Goal: Communication & Community: Ask a question

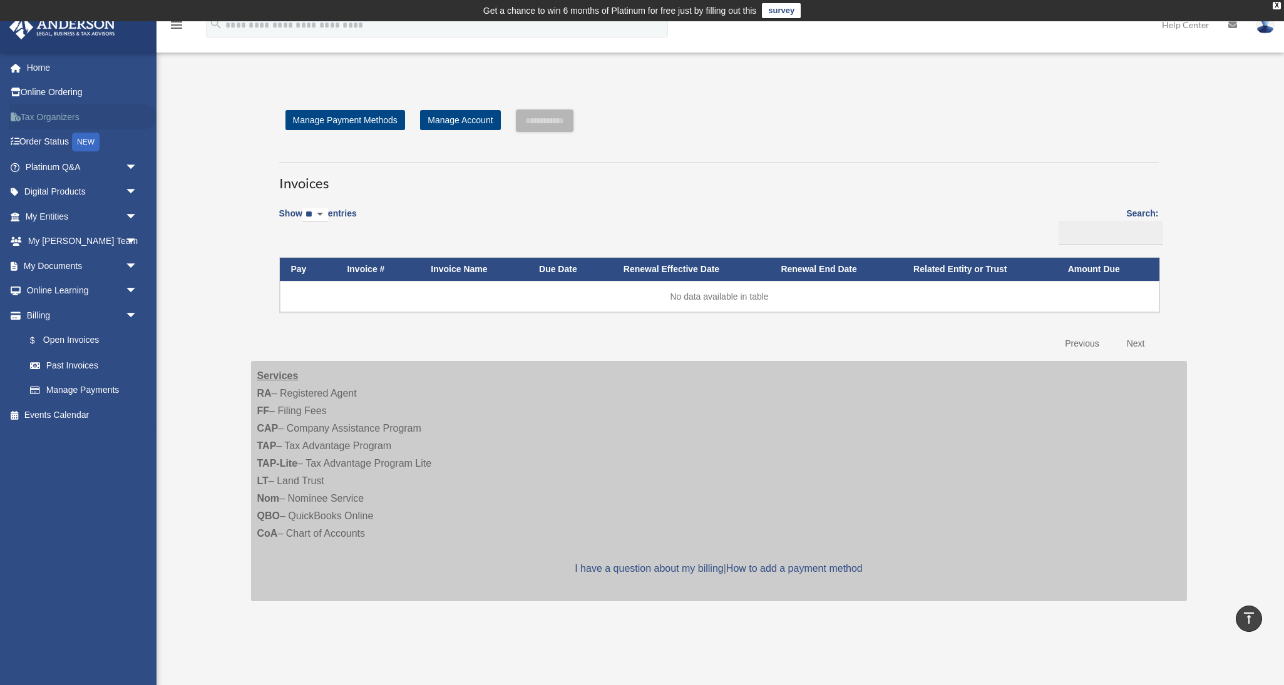
scroll to position [232, 0]
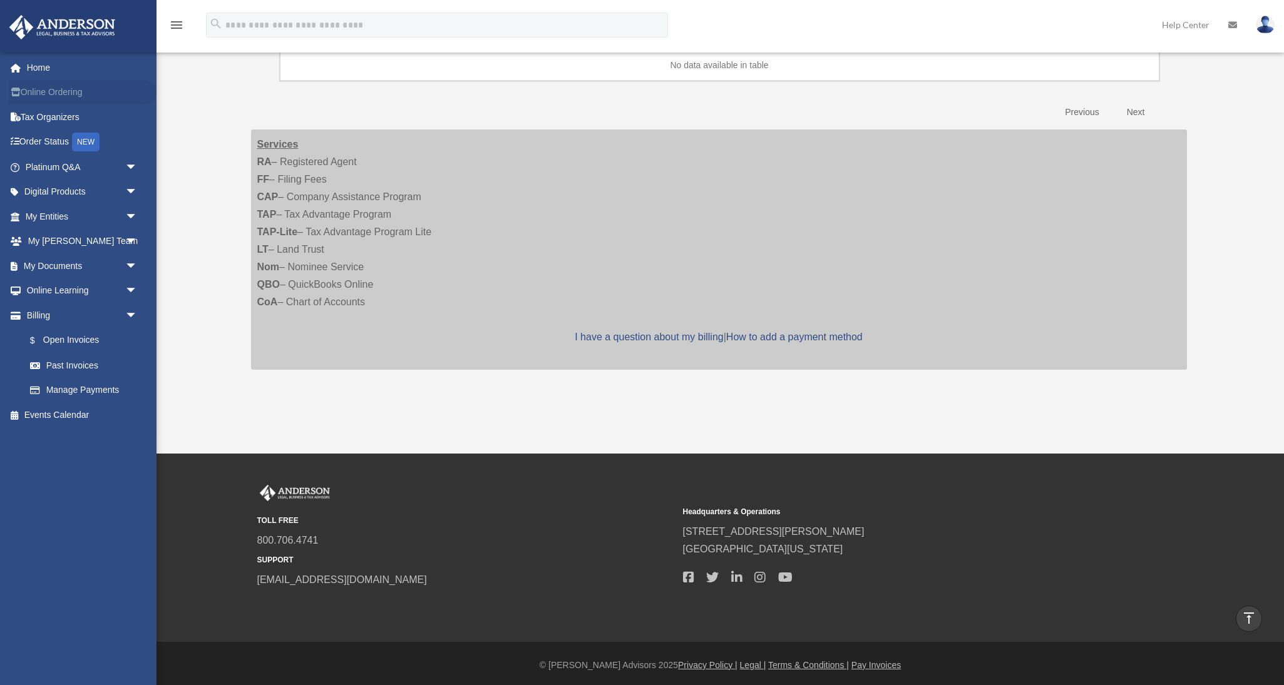
click at [54, 89] on link "Online Ordering" at bounding box center [83, 92] width 148 height 25
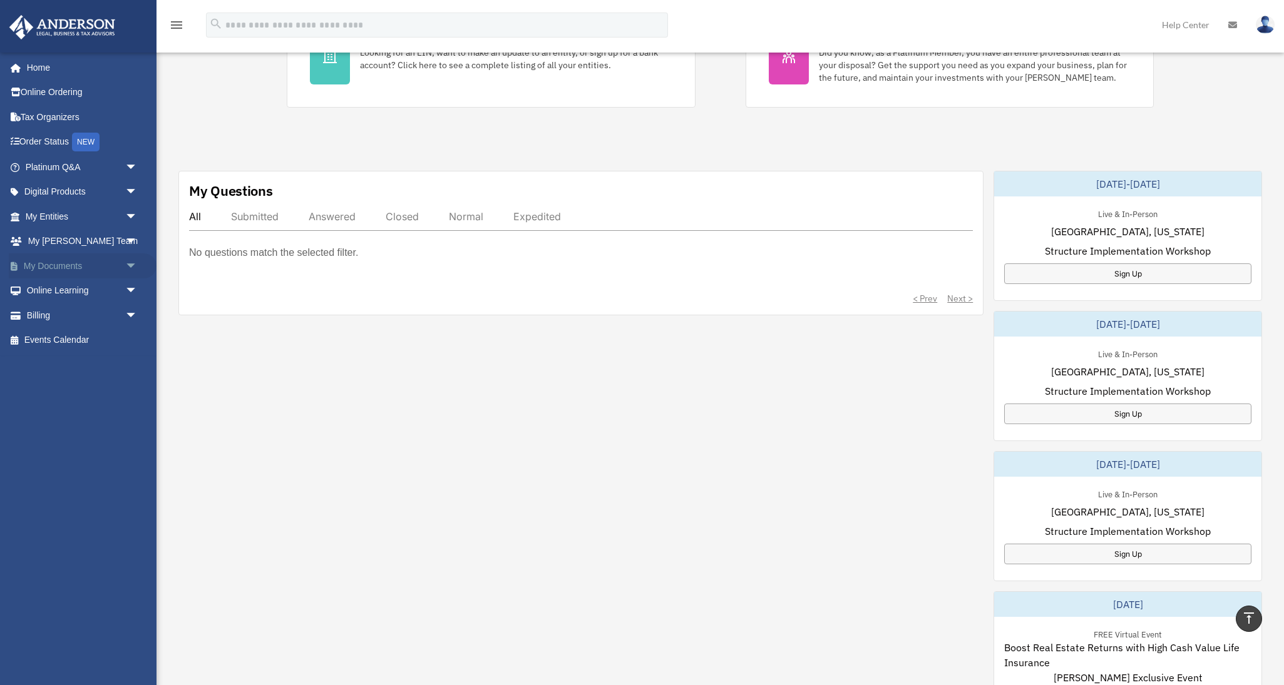
scroll to position [203, 0]
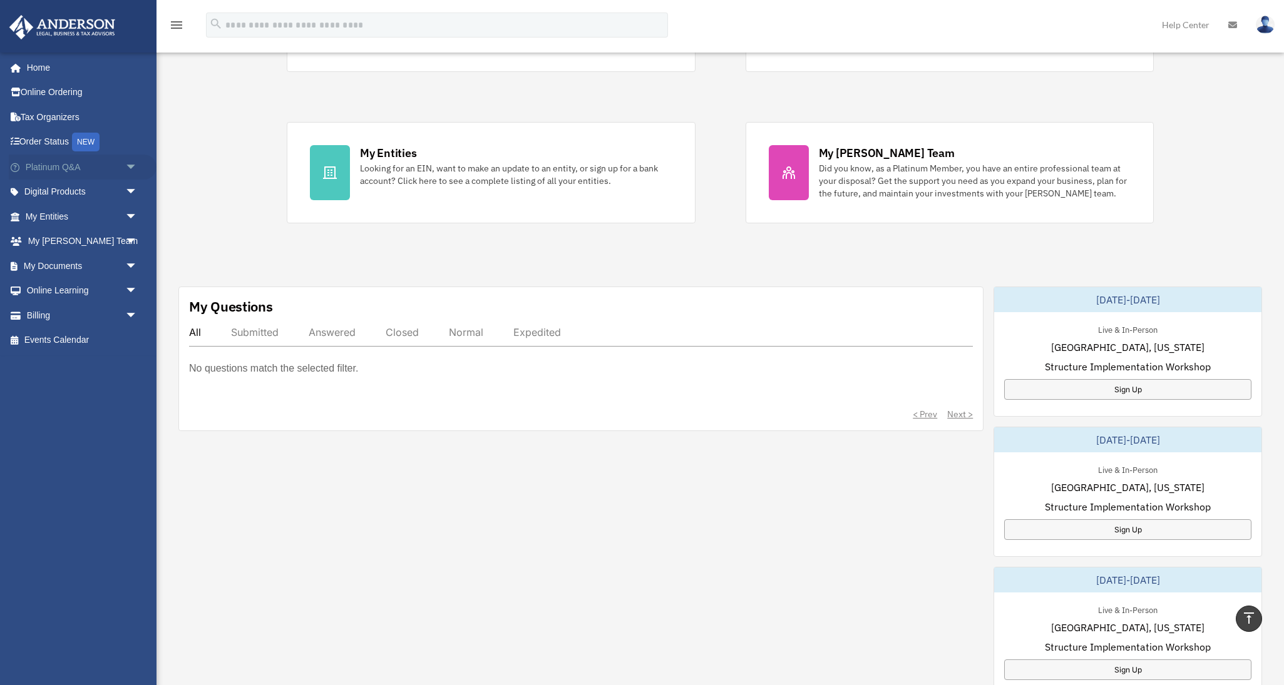
click at [63, 161] on link "Platinum Q&A arrow_drop_down" at bounding box center [83, 167] width 148 height 25
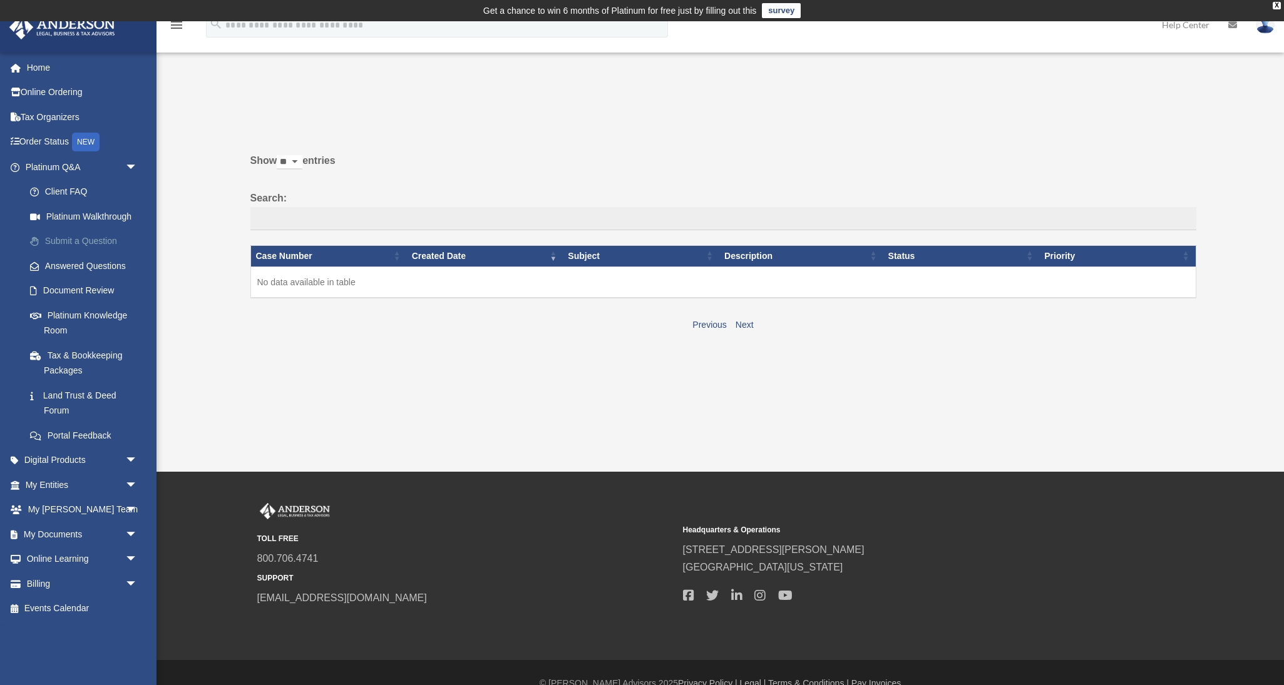
click at [72, 238] on link "Submit a Question" at bounding box center [87, 241] width 139 height 25
click at [100, 240] on link "Submit a Question" at bounding box center [87, 241] width 139 height 25
click at [113, 236] on link "Submit a Question" at bounding box center [87, 241] width 139 height 25
click at [114, 236] on link "Submit a Question" at bounding box center [87, 241] width 139 height 25
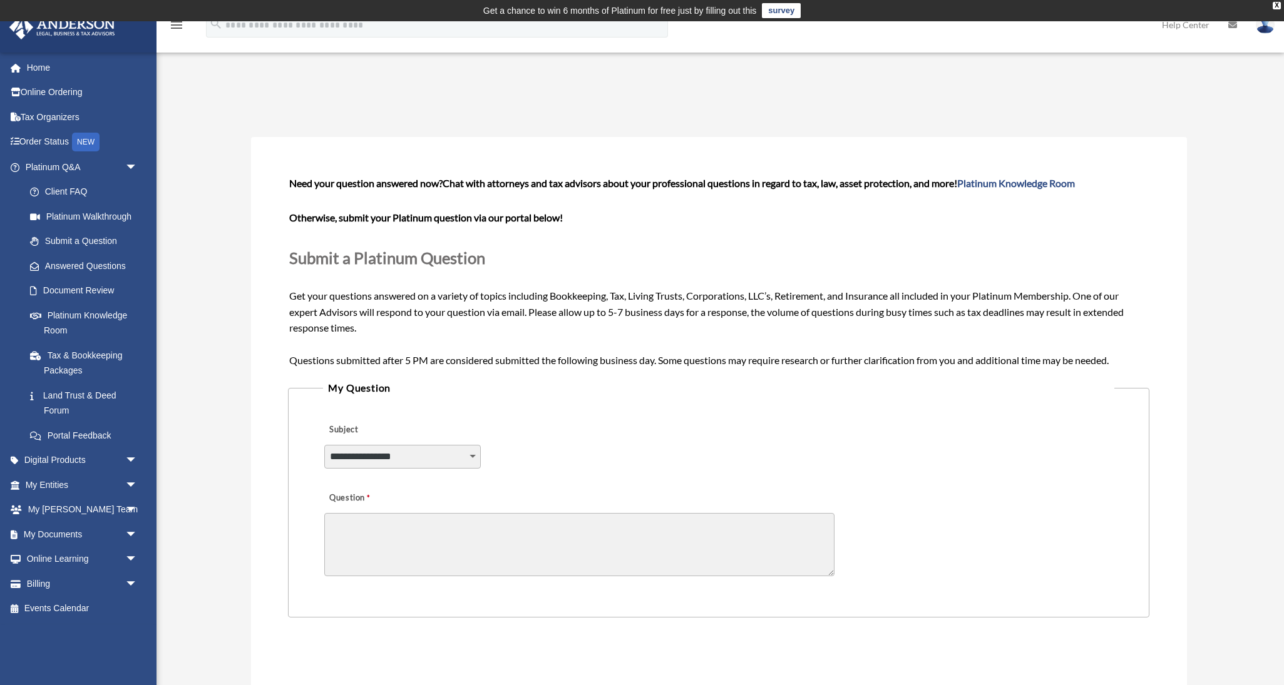
select select "******"
click at [370, 514] on textarea "Question" at bounding box center [579, 544] width 510 height 63
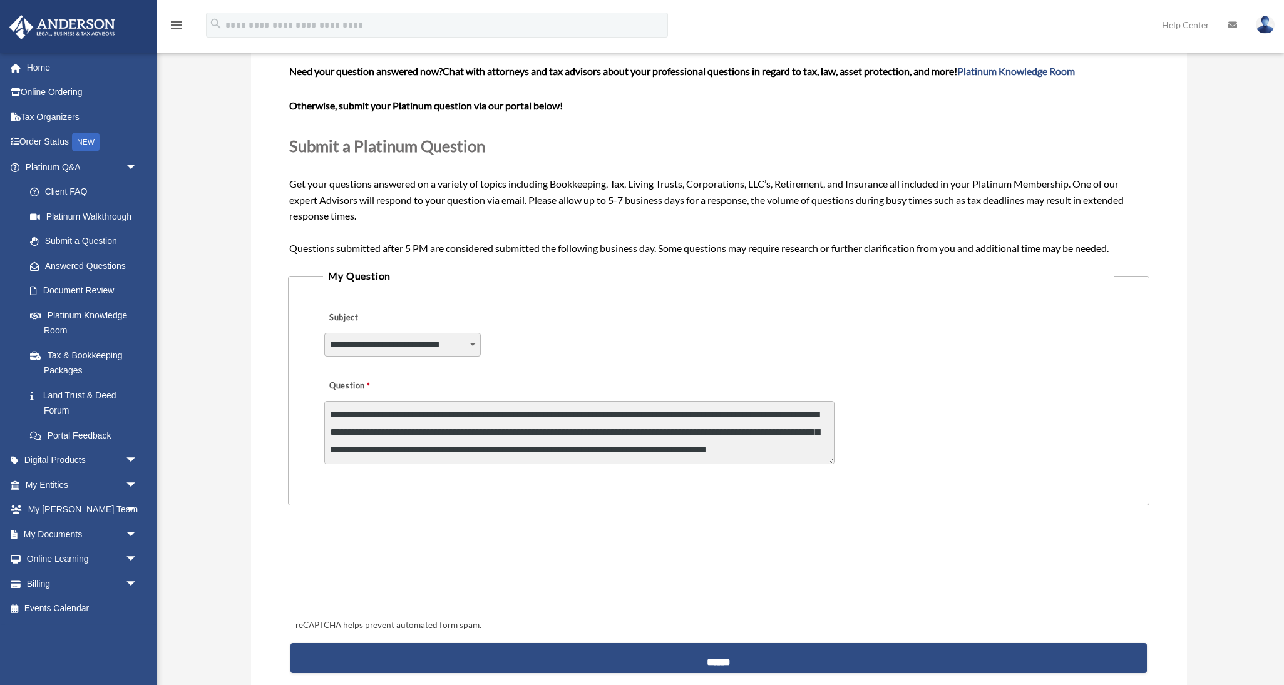
scroll to position [113, 0]
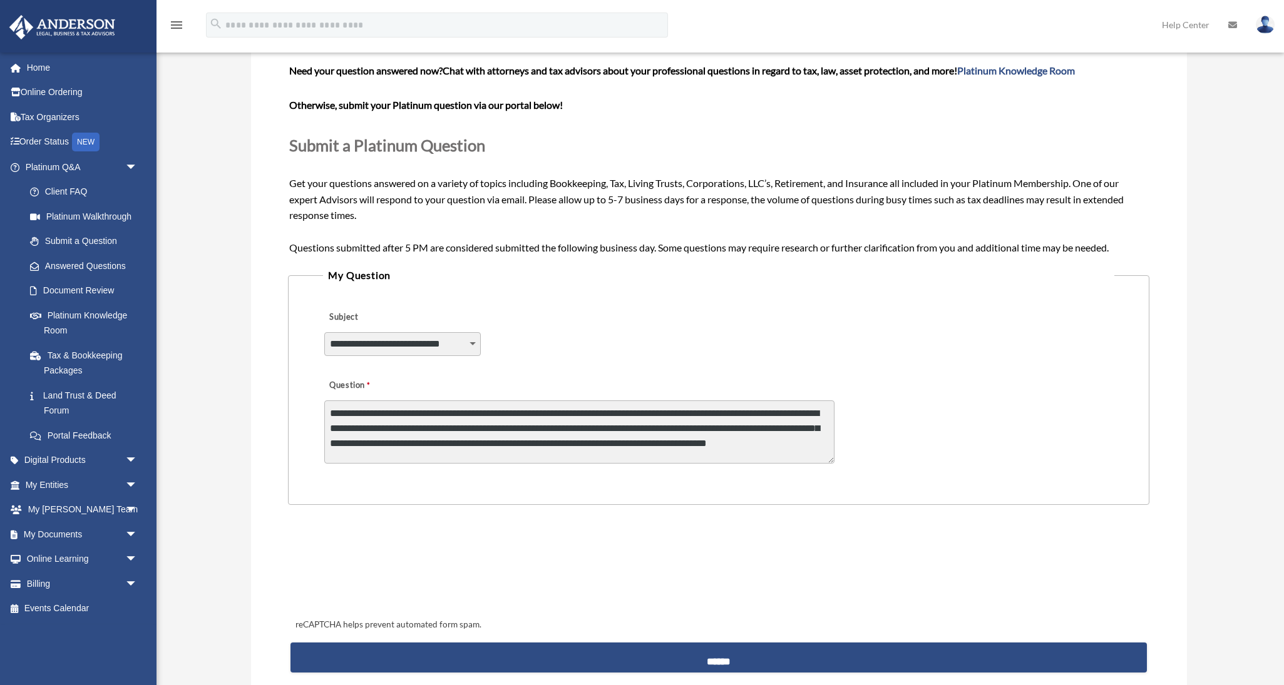
click at [581, 409] on textarea "**********" at bounding box center [579, 432] width 510 height 63
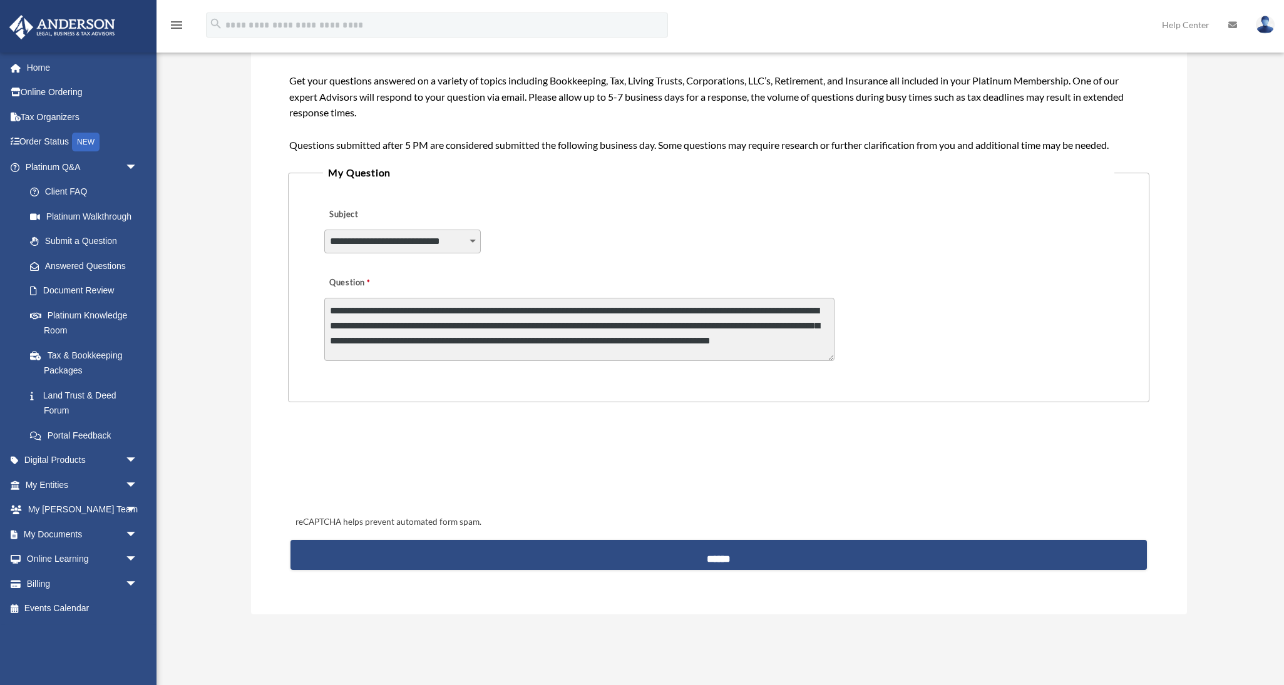
scroll to position [250, 0]
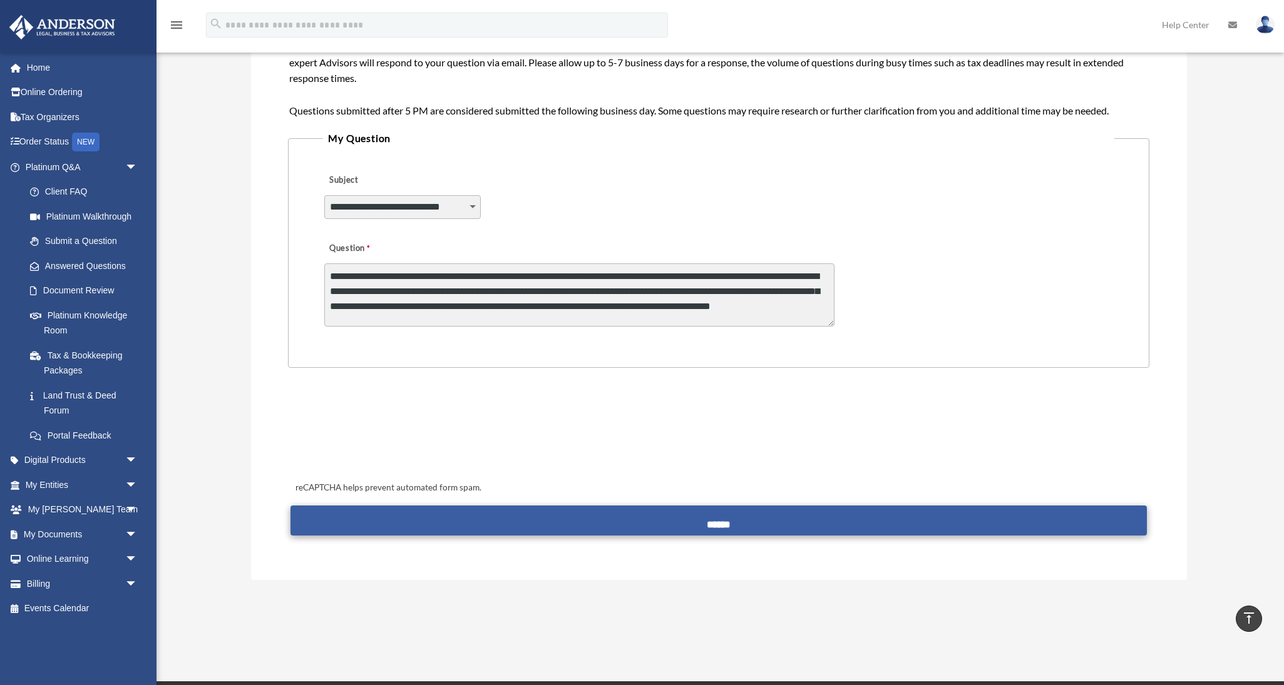
type textarea "**********"
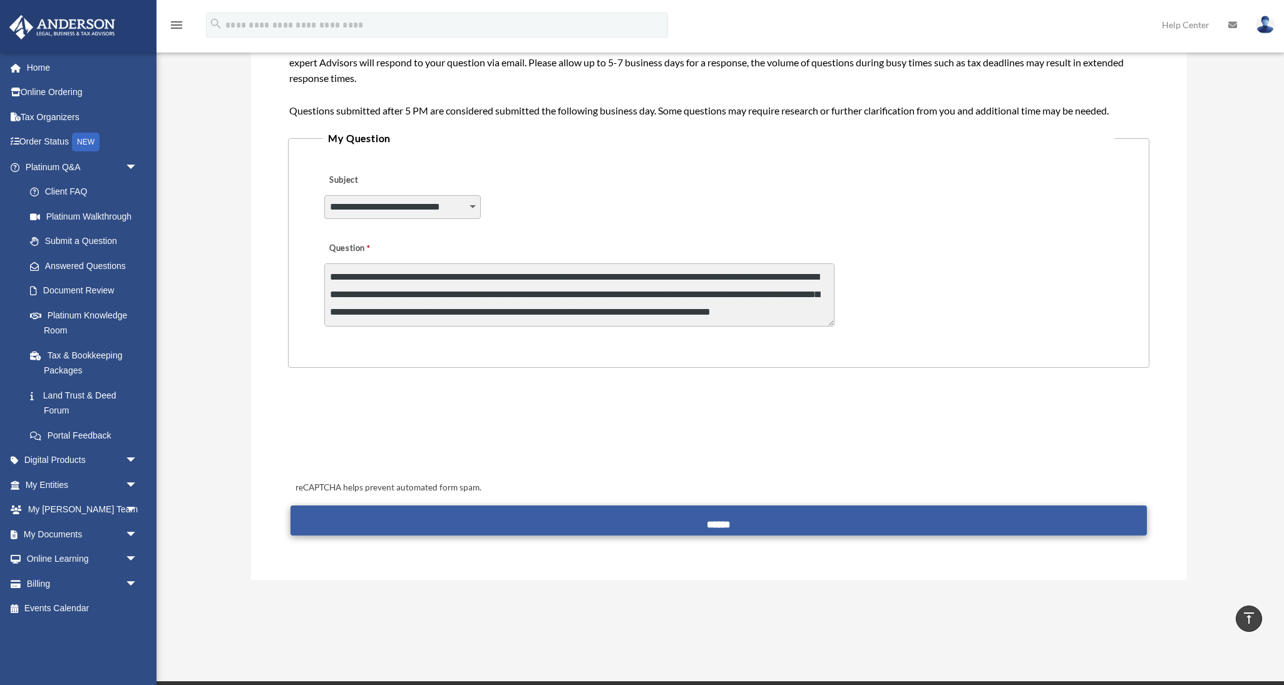
click at [725, 517] on input "******" at bounding box center [717, 521] width 855 height 30
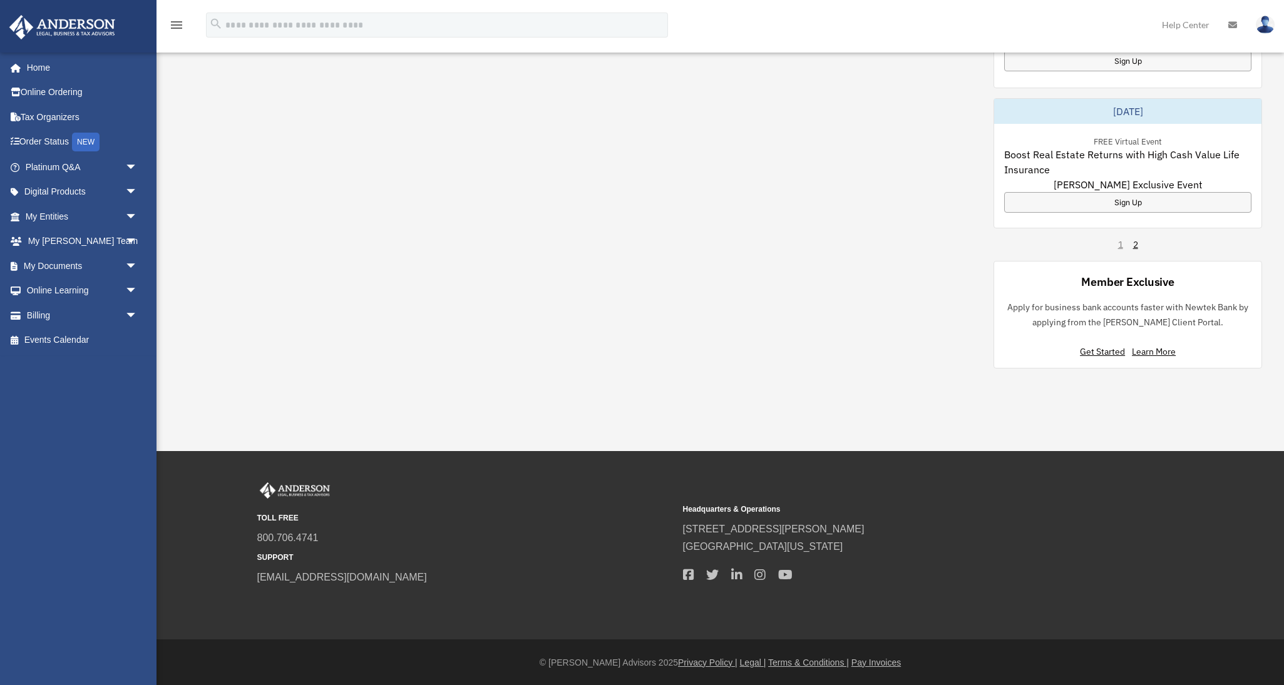
scroll to position [812, 0]
click at [129, 237] on span "arrow_drop_down" at bounding box center [137, 242] width 25 height 26
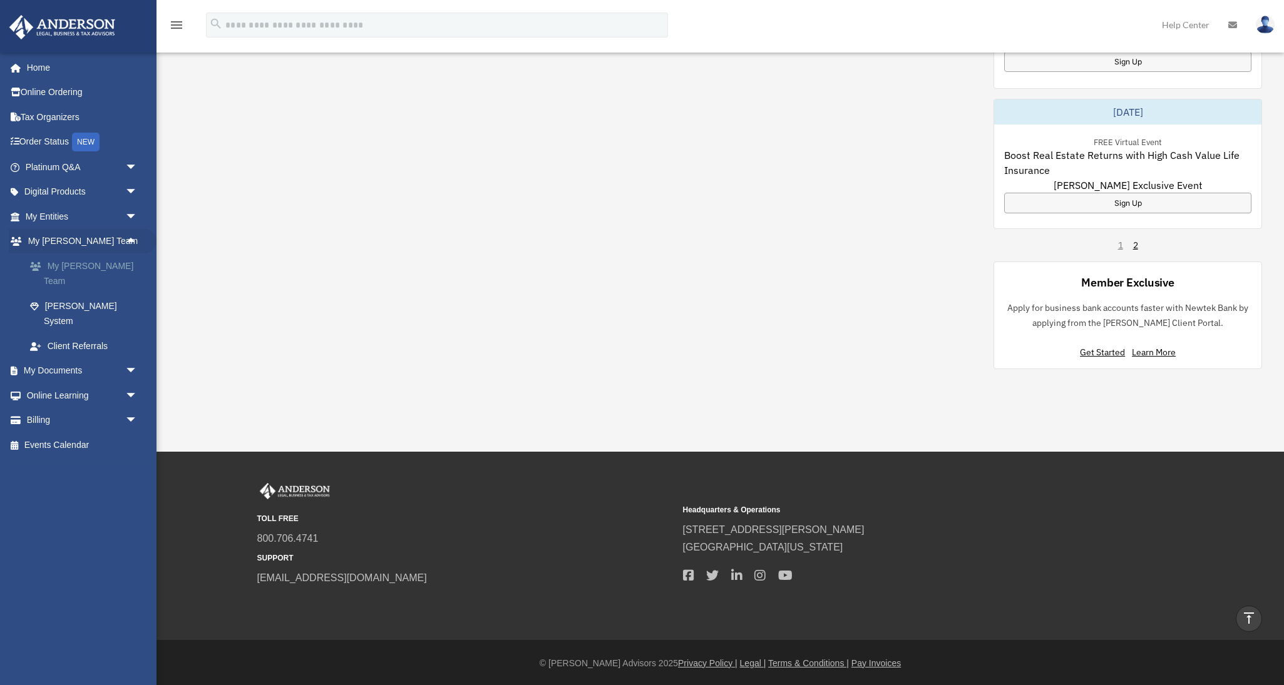
click at [90, 265] on link "My [PERSON_NAME] Team" at bounding box center [87, 273] width 139 height 40
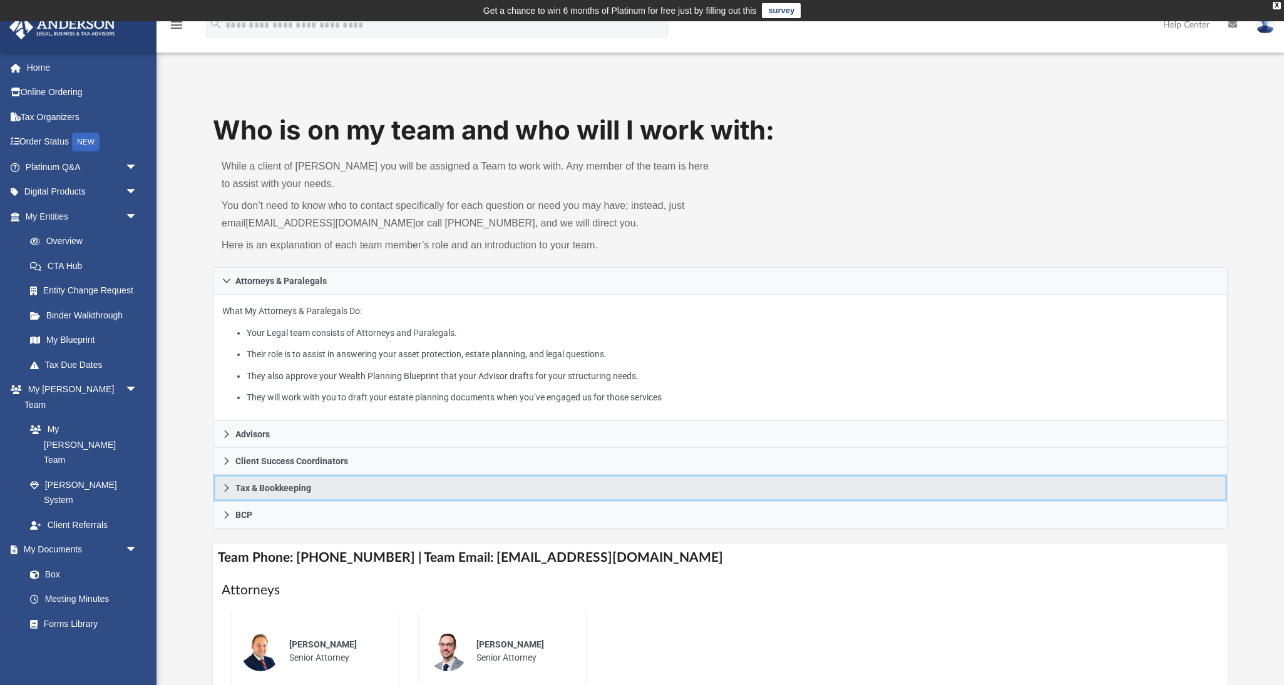
click at [258, 484] on span "Tax & Bookkeeping" at bounding box center [273, 488] width 76 height 9
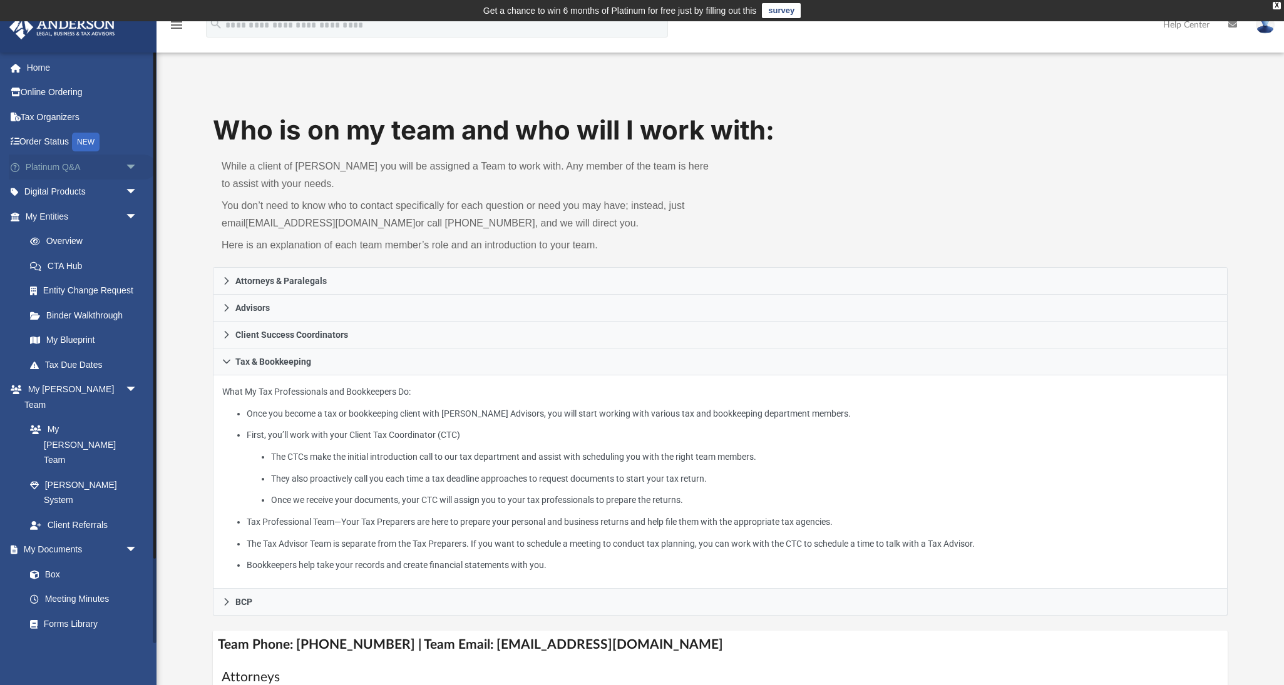
click at [125, 161] on span "arrow_drop_down" at bounding box center [137, 168] width 25 height 26
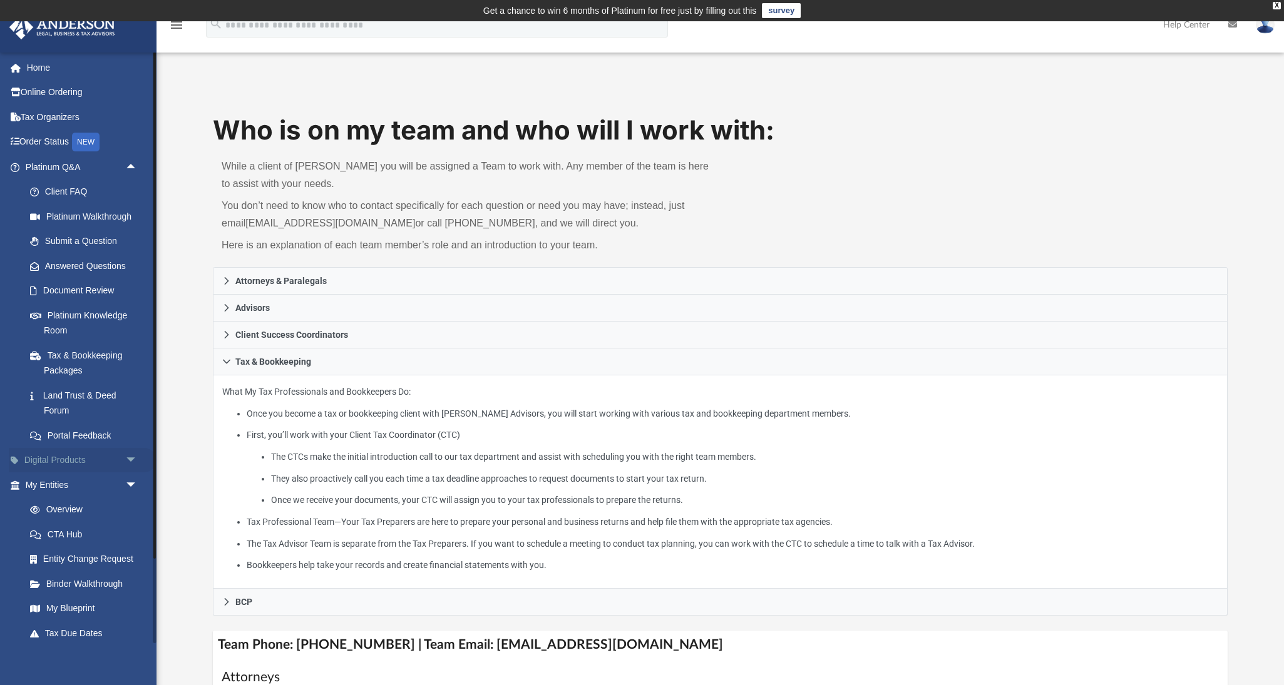
click at [133, 457] on span "arrow_drop_down" at bounding box center [137, 461] width 25 height 26
click at [128, 575] on span "arrow_drop_down" at bounding box center [137, 584] width 25 height 26
click at [130, 603] on span "arrow_drop_down" at bounding box center [137, 609] width 25 height 26
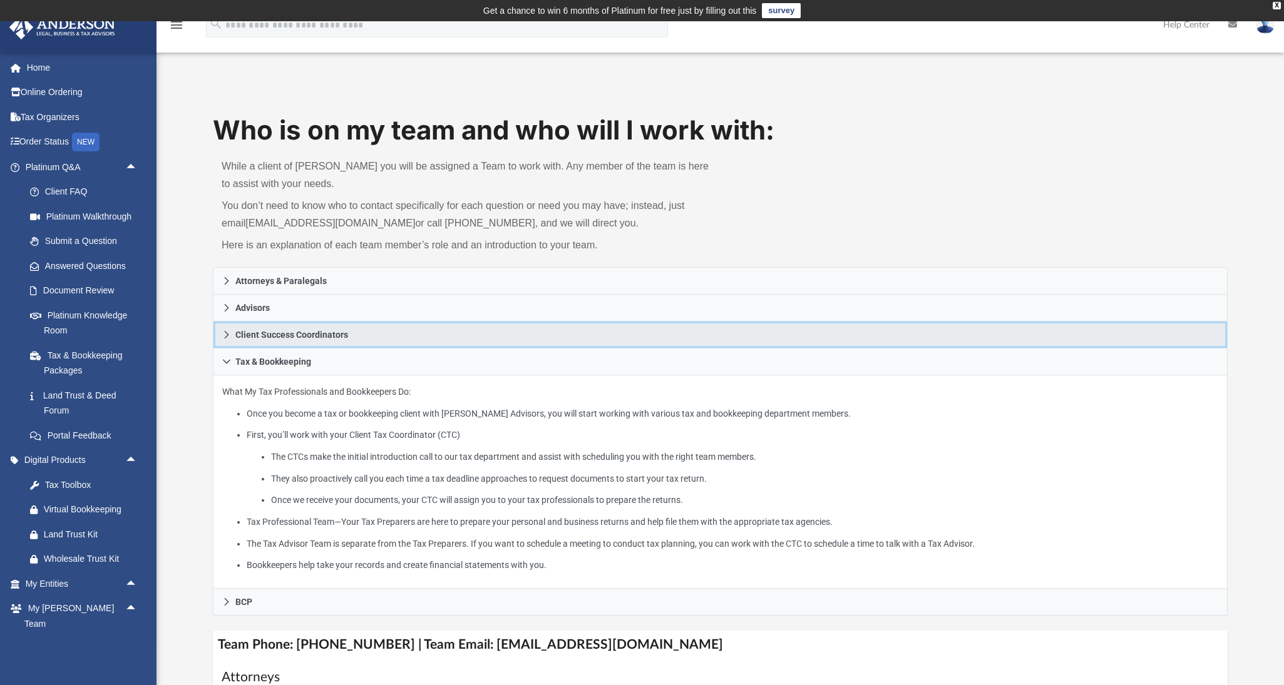
click at [247, 336] on span "Client Success Coordinators" at bounding box center [291, 334] width 113 height 9
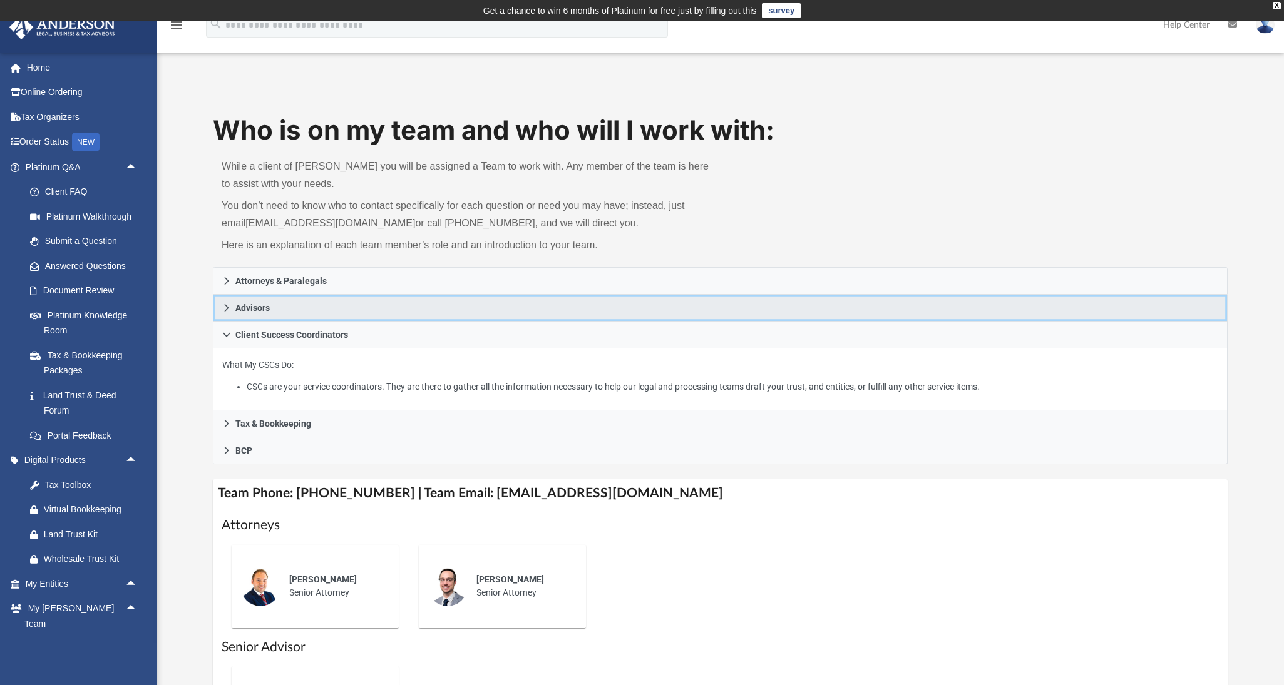
click at [245, 308] on span "Advisors" at bounding box center [252, 308] width 34 height 9
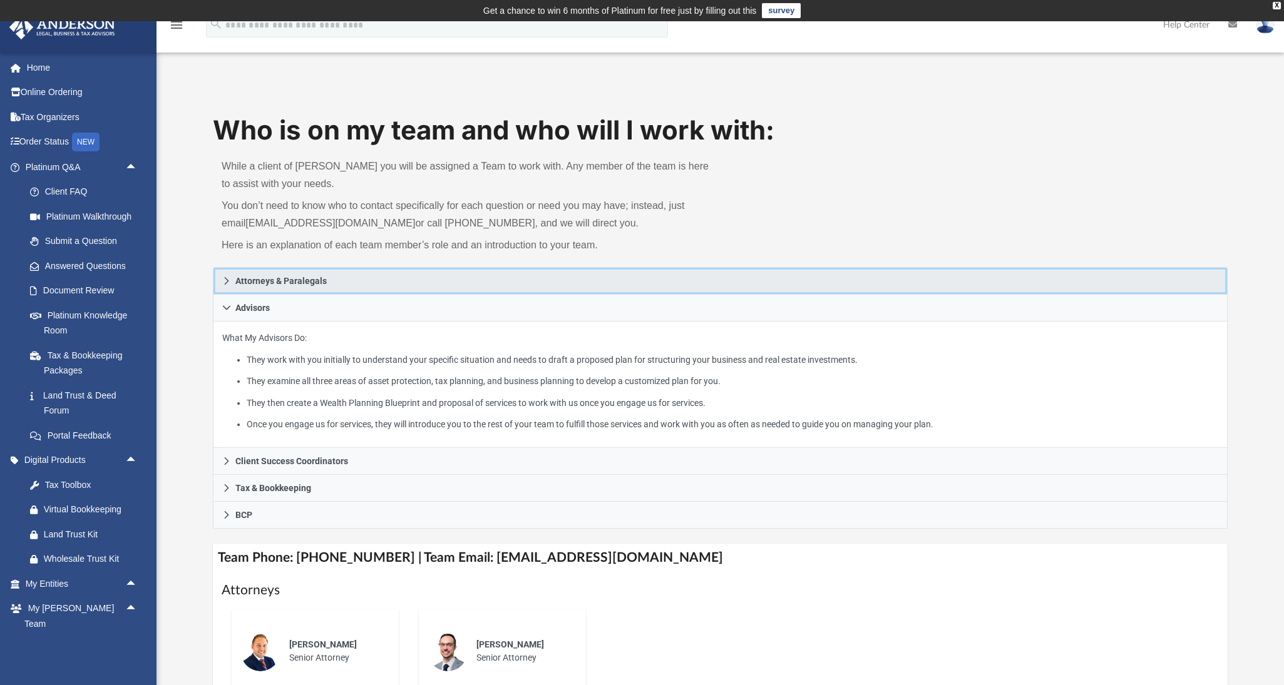
click at [265, 283] on span "Attorneys & Paralegals" at bounding box center [280, 281] width 91 height 9
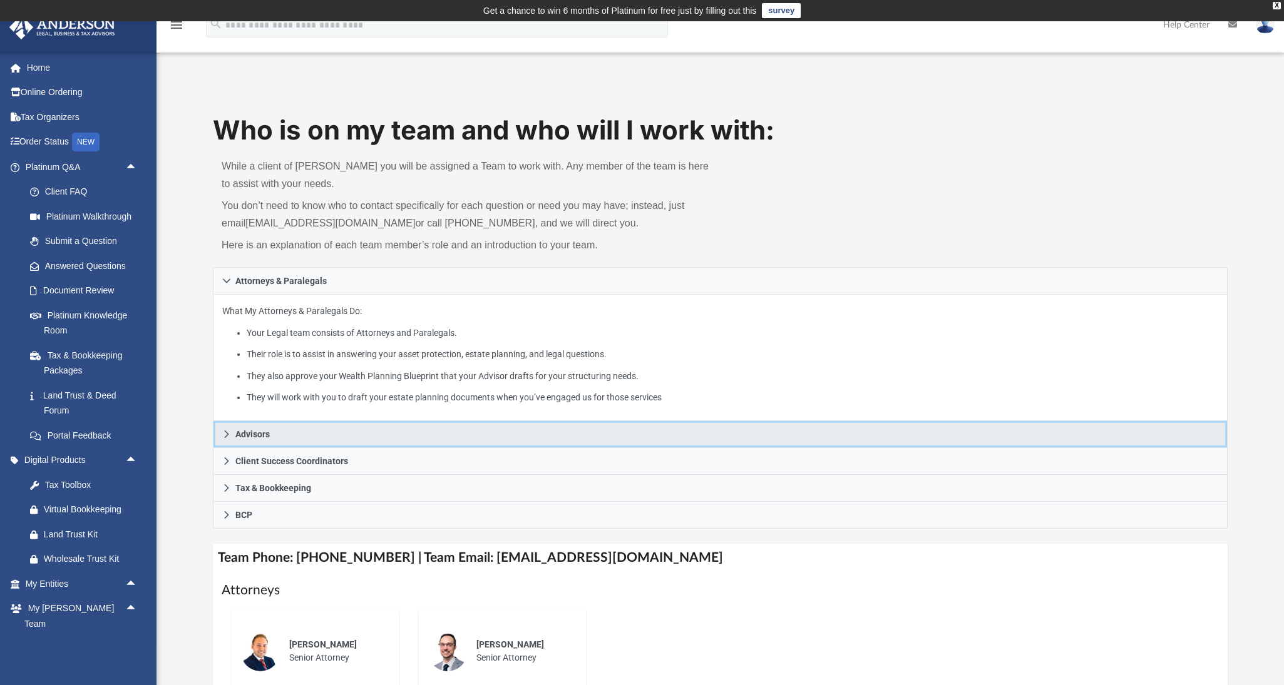
click at [240, 432] on span "Advisors" at bounding box center [252, 434] width 34 height 9
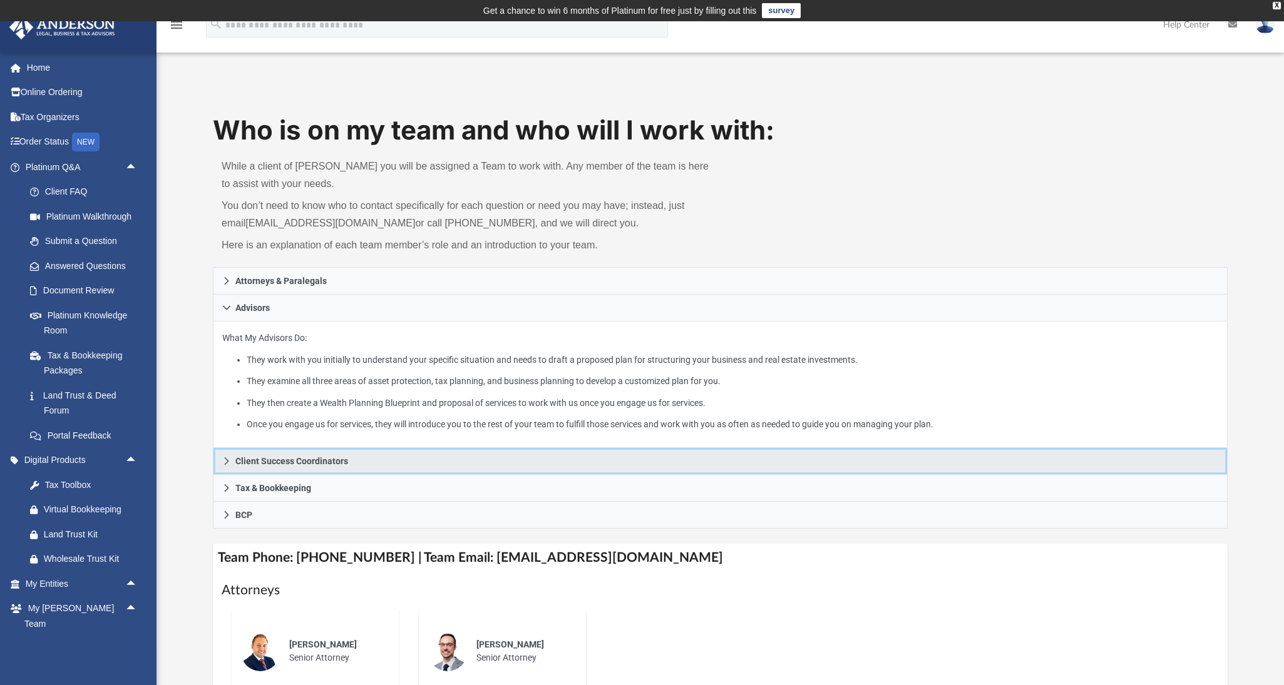
click at [244, 459] on span "Client Success Coordinators" at bounding box center [291, 461] width 113 height 9
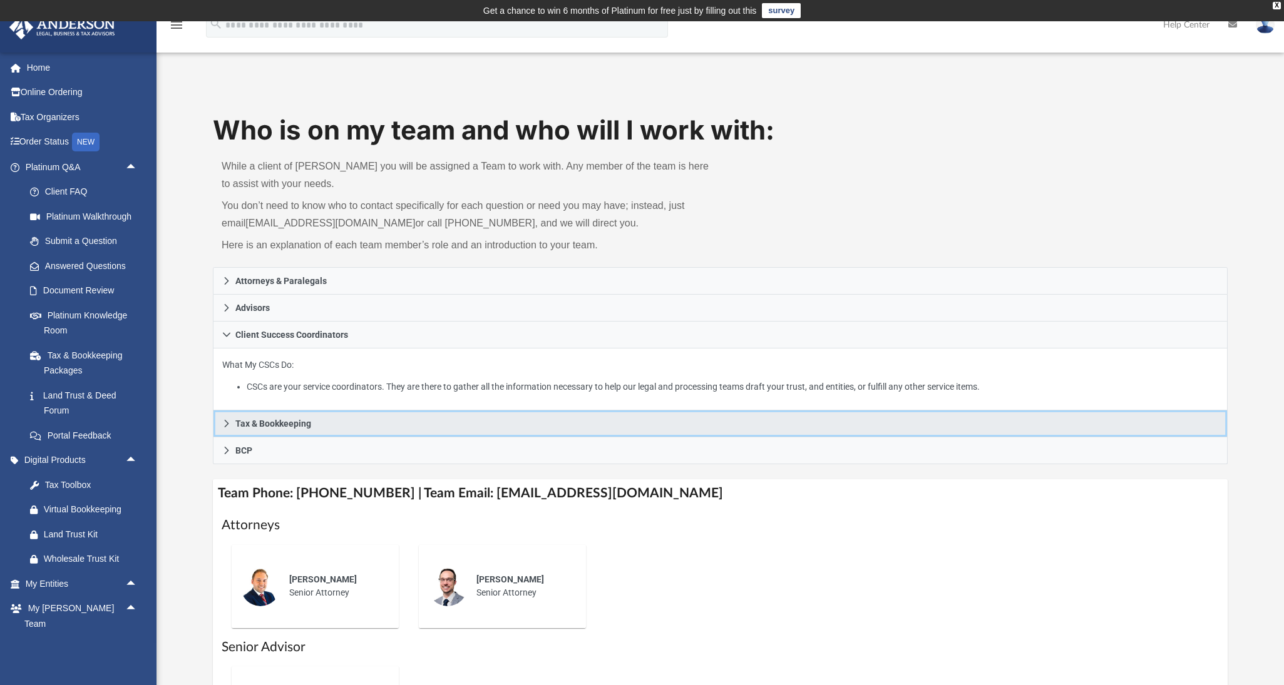
click at [265, 419] on span "Tax & Bookkeeping" at bounding box center [273, 423] width 76 height 9
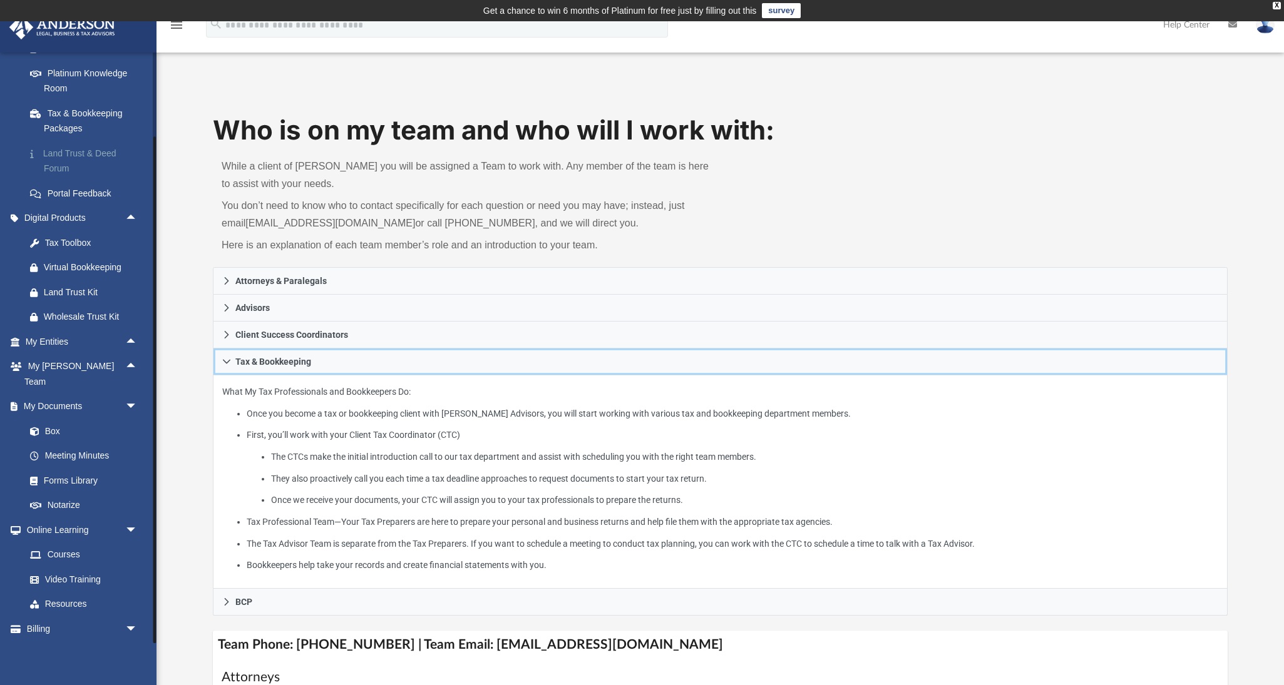
scroll to position [242, 0]
click at [128, 518] on span "arrow_drop_down" at bounding box center [137, 531] width 25 height 26
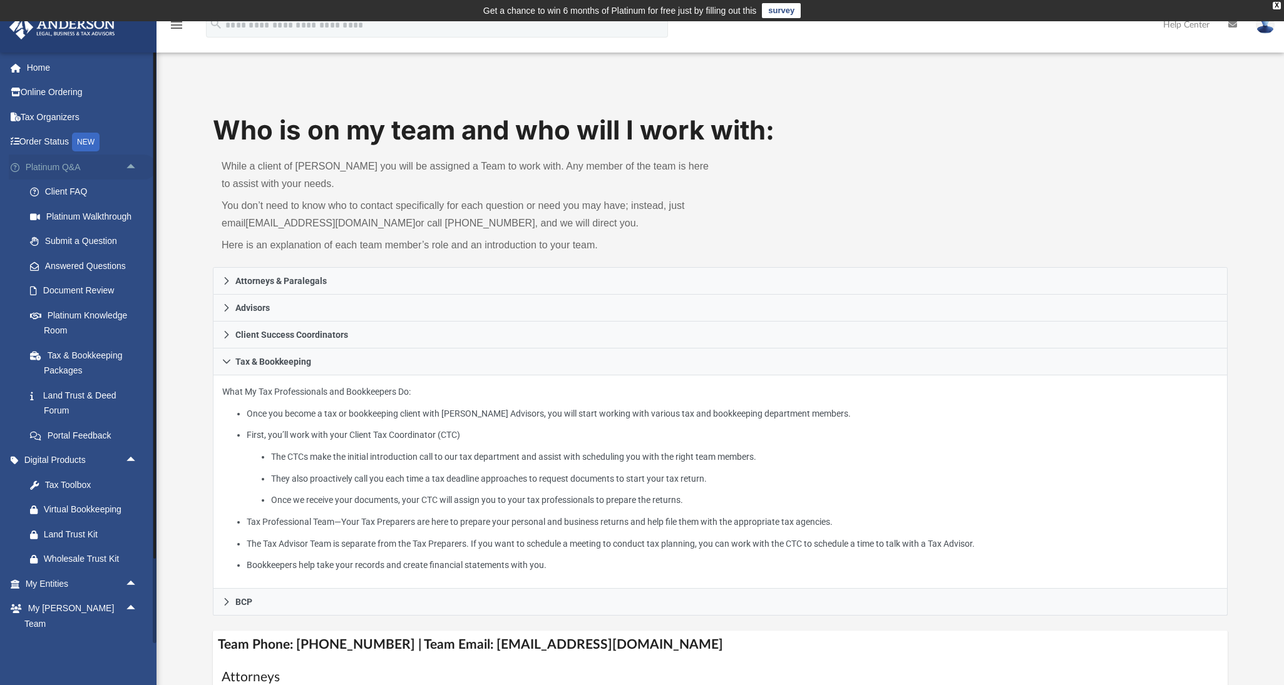
scroll to position [0, 0]
click at [126, 164] on span "arrow_drop_up" at bounding box center [137, 168] width 25 height 26
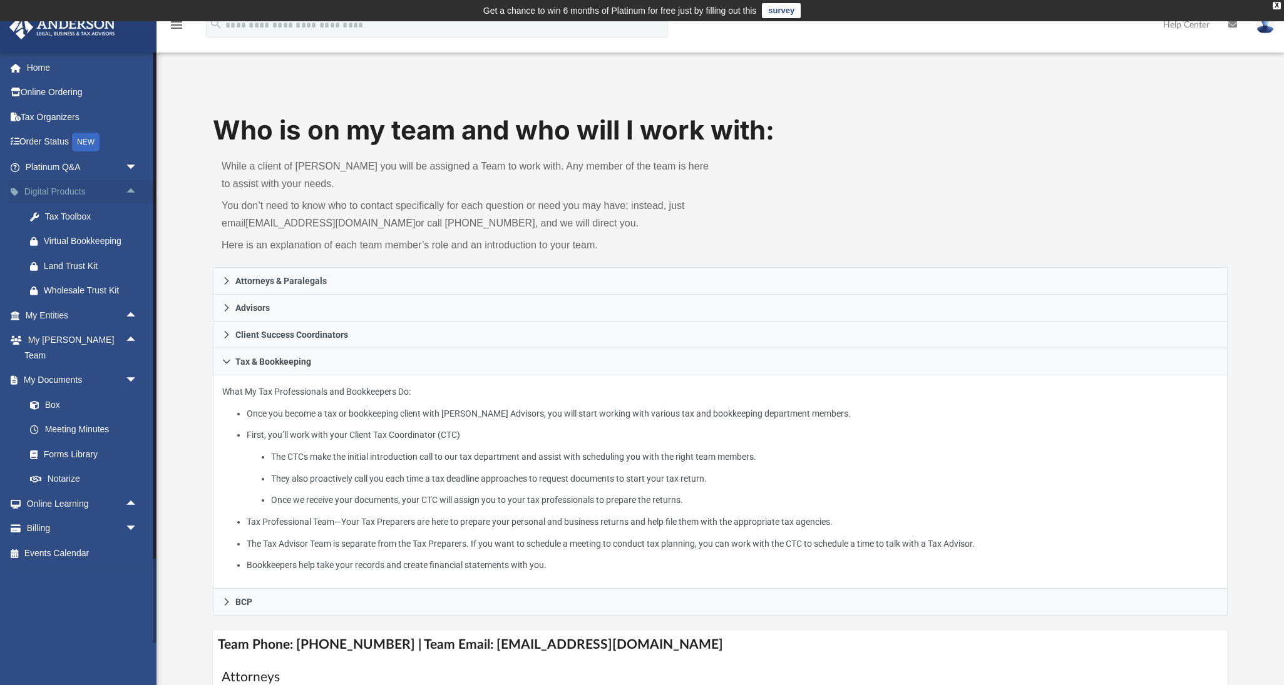
click at [127, 188] on span "arrow_drop_up" at bounding box center [137, 193] width 25 height 26
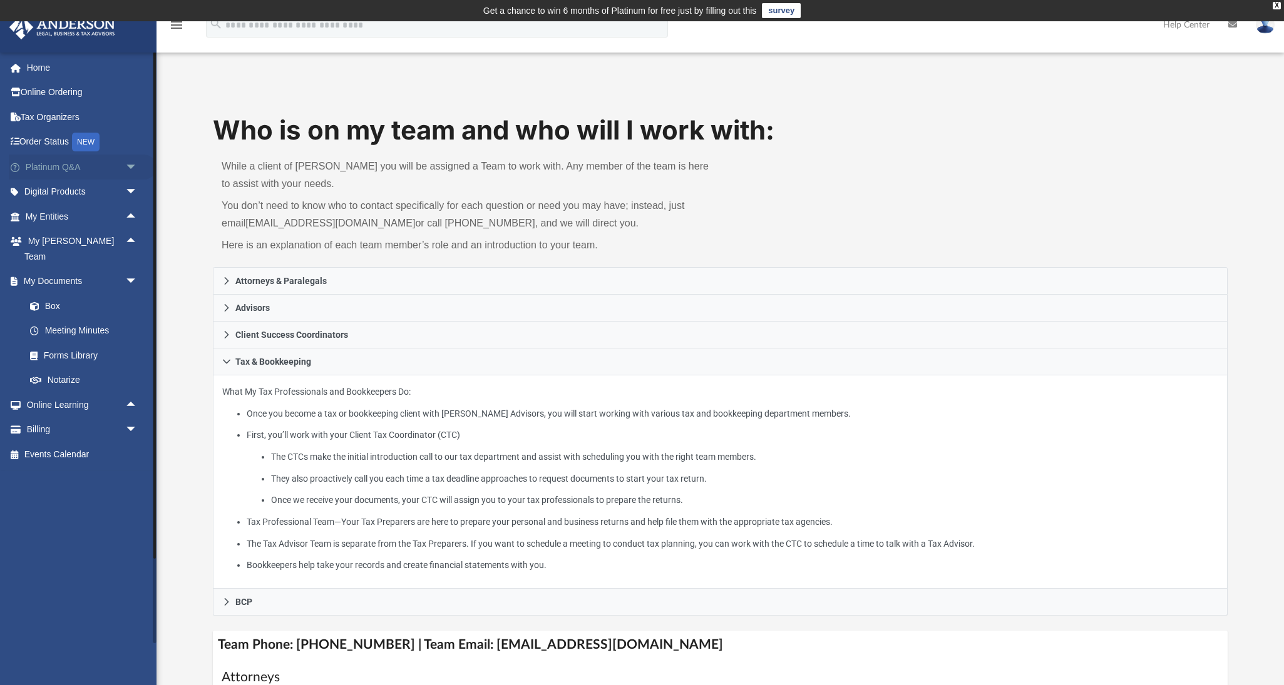
click at [132, 160] on span "arrow_drop_down" at bounding box center [137, 168] width 25 height 26
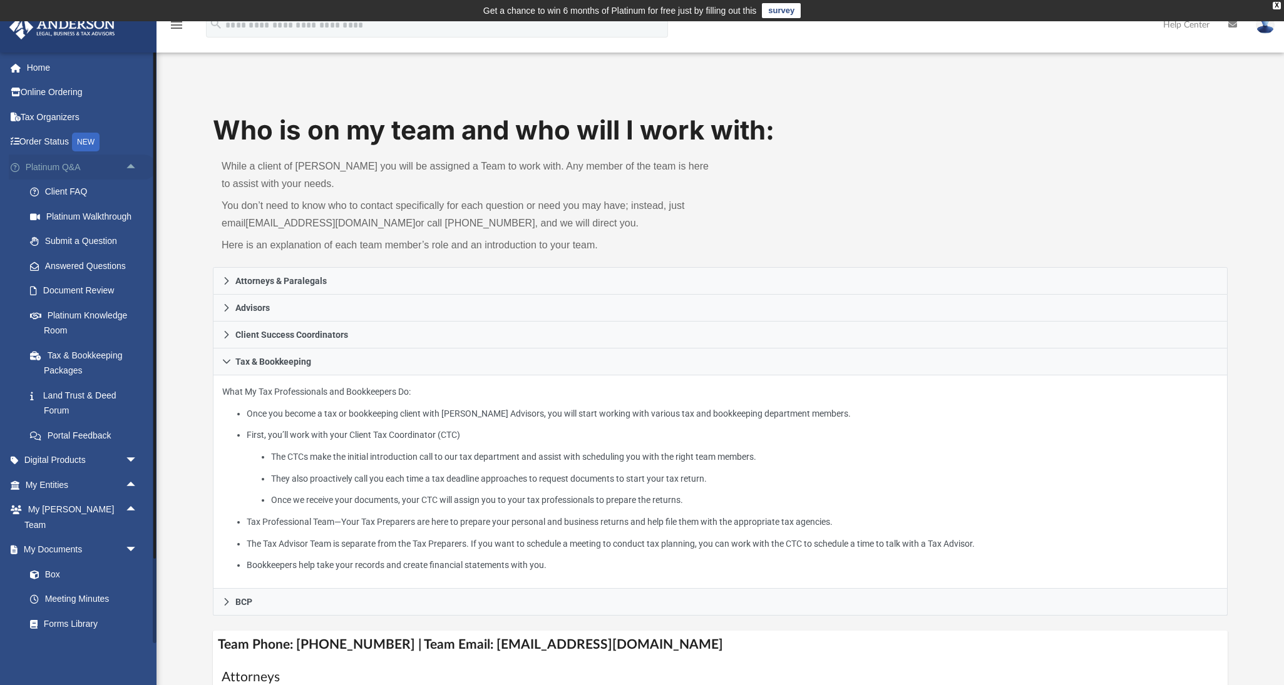
click at [72, 164] on link "Platinum Q&A arrow_drop_up" at bounding box center [83, 167] width 148 height 25
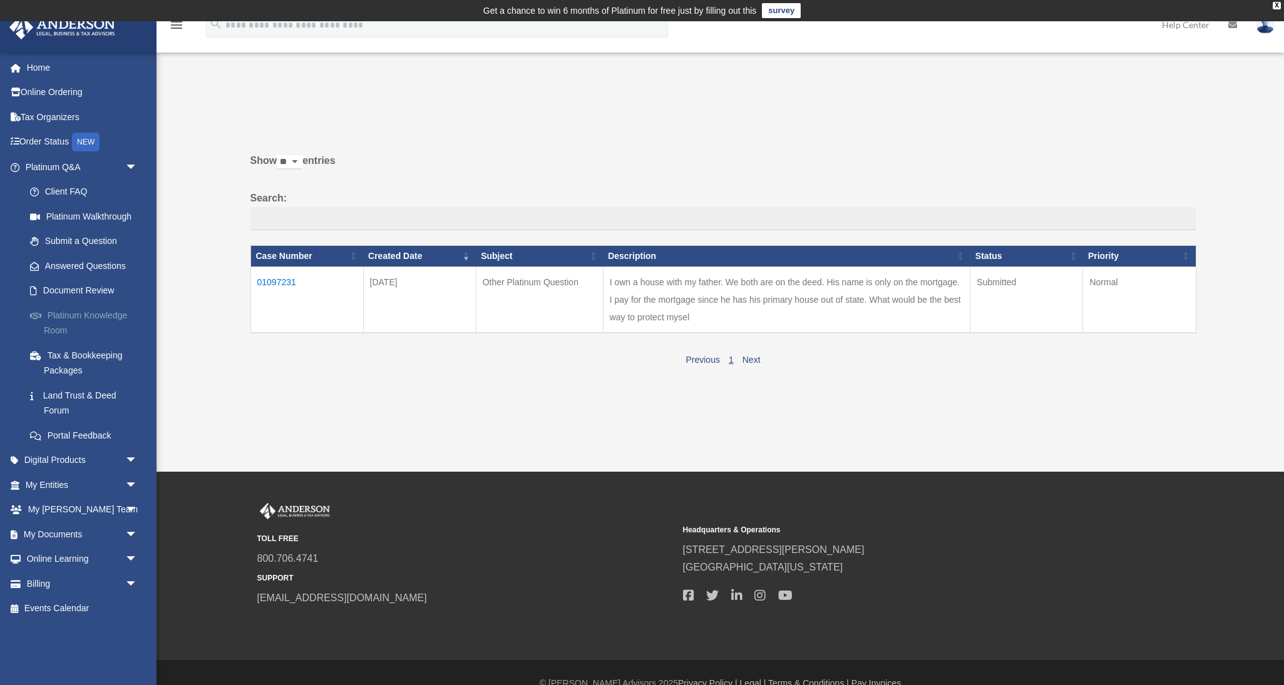
click at [63, 311] on link "Platinum Knowledge Room" at bounding box center [87, 323] width 139 height 40
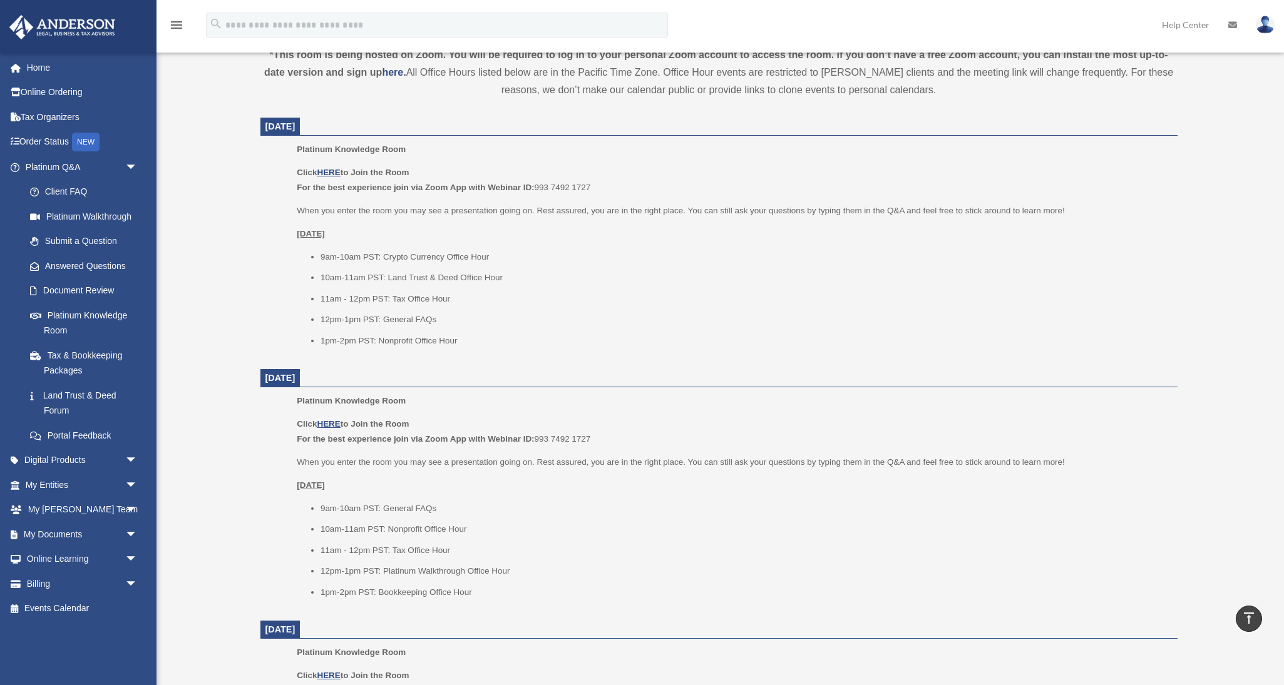
scroll to position [444, 0]
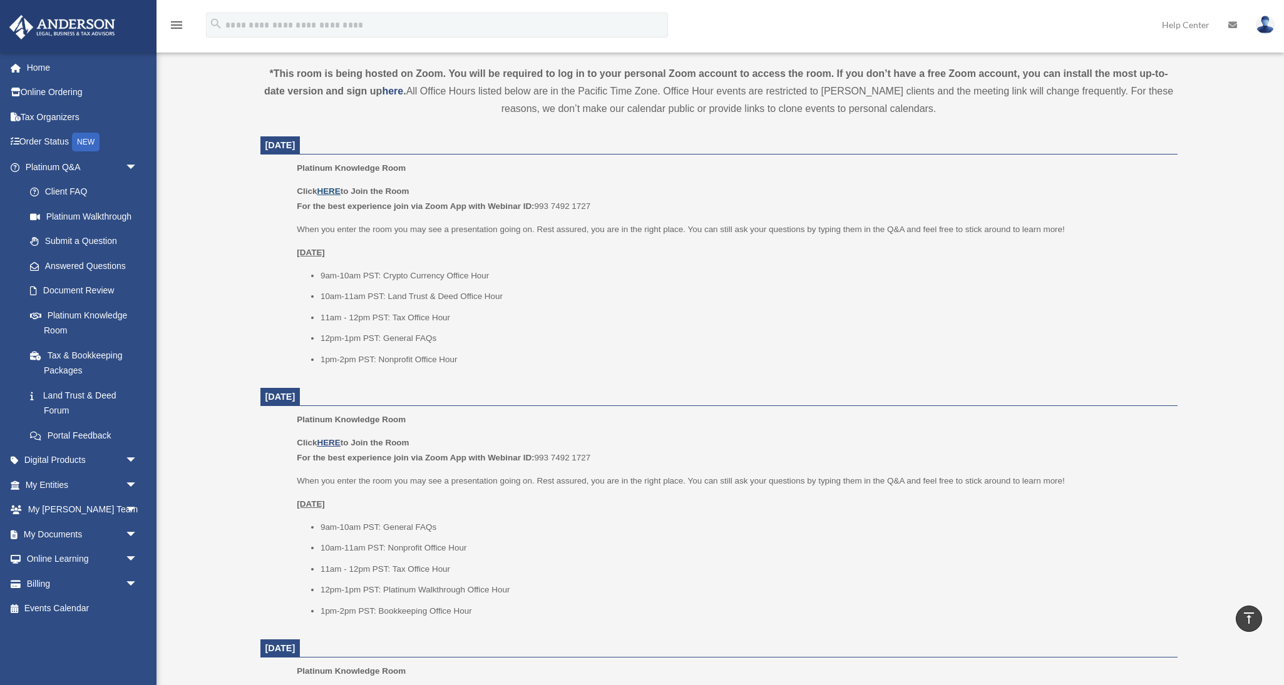
click at [337, 187] on u "HERE" at bounding box center [328, 190] width 23 height 9
